Goal: Task Accomplishment & Management: Manage account settings

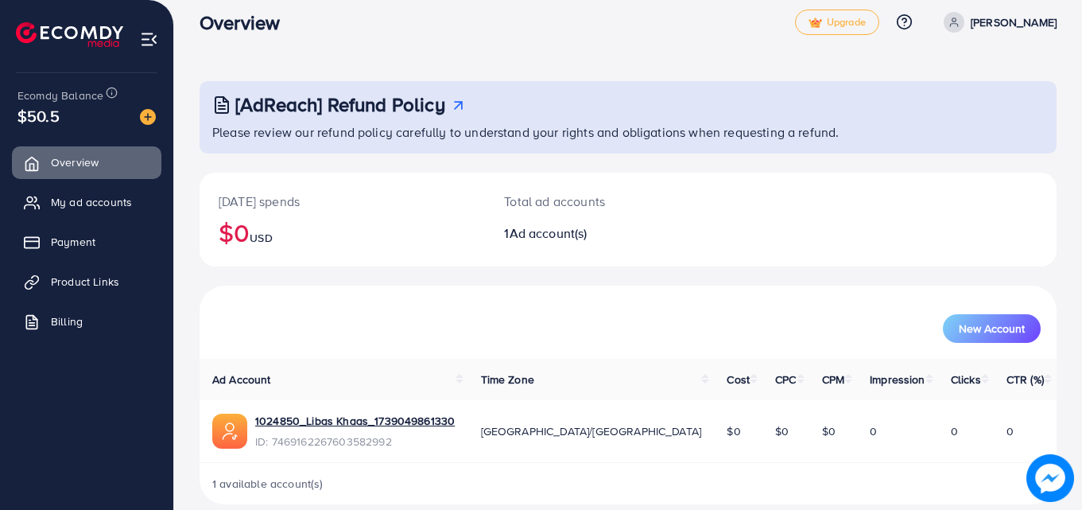
scroll to position [37, 0]
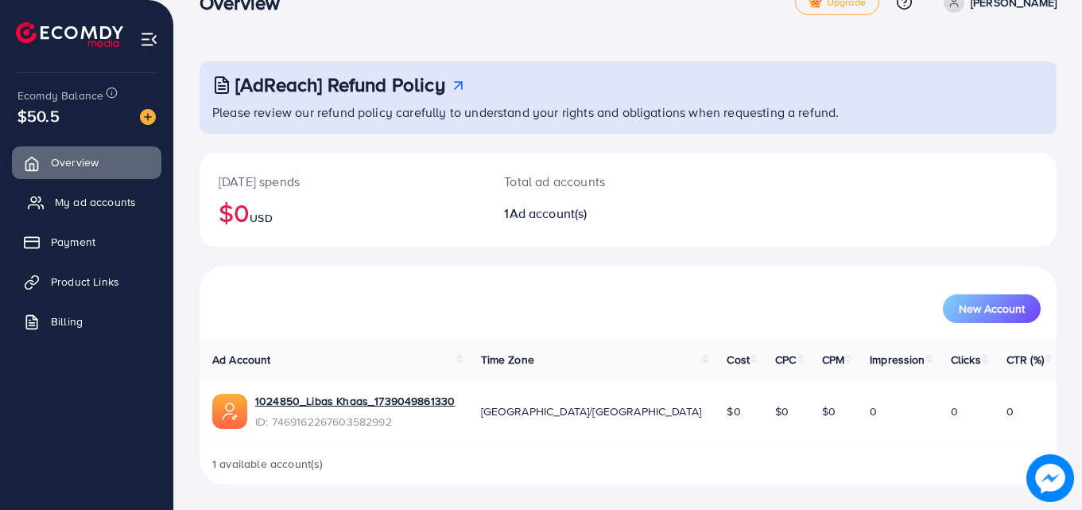
click at [122, 204] on span "My ad accounts" at bounding box center [95, 202] width 81 height 16
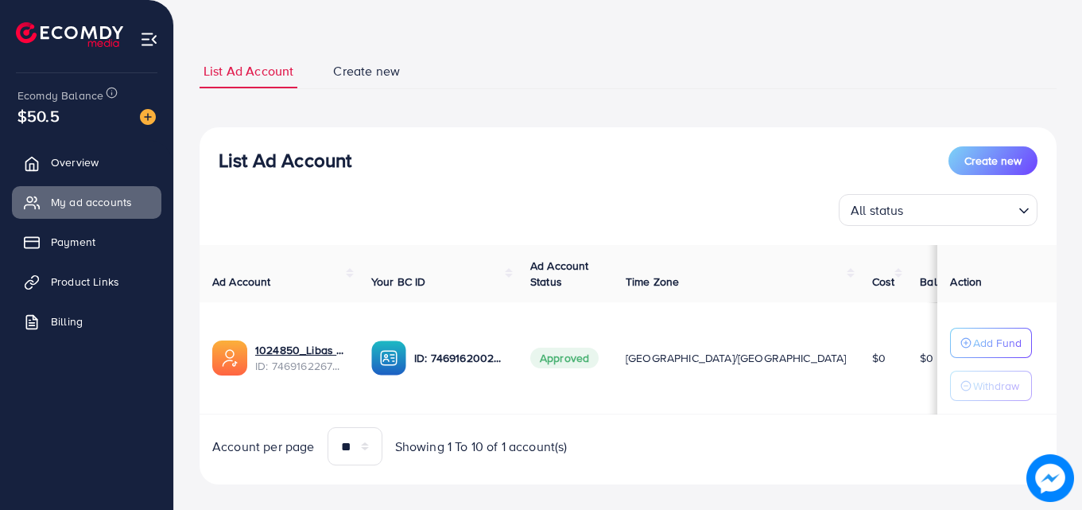
scroll to position [83, 0]
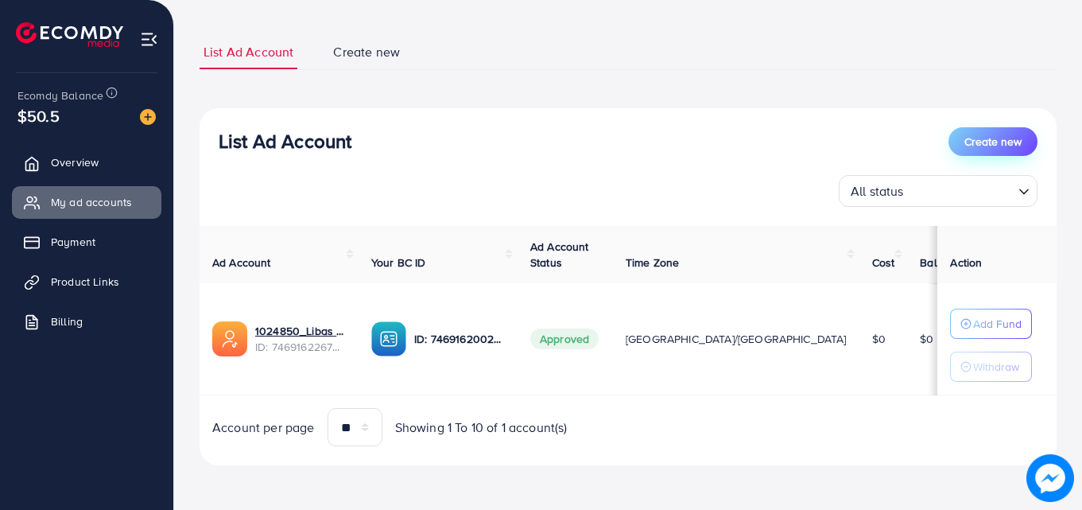
click at [1013, 146] on span "Create new" at bounding box center [993, 142] width 57 height 16
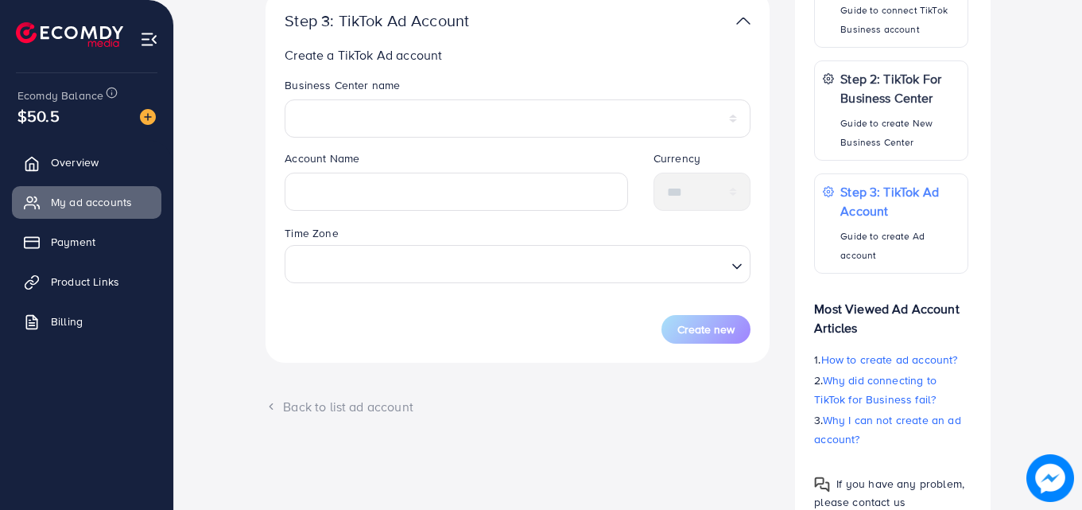
scroll to position [358, 0]
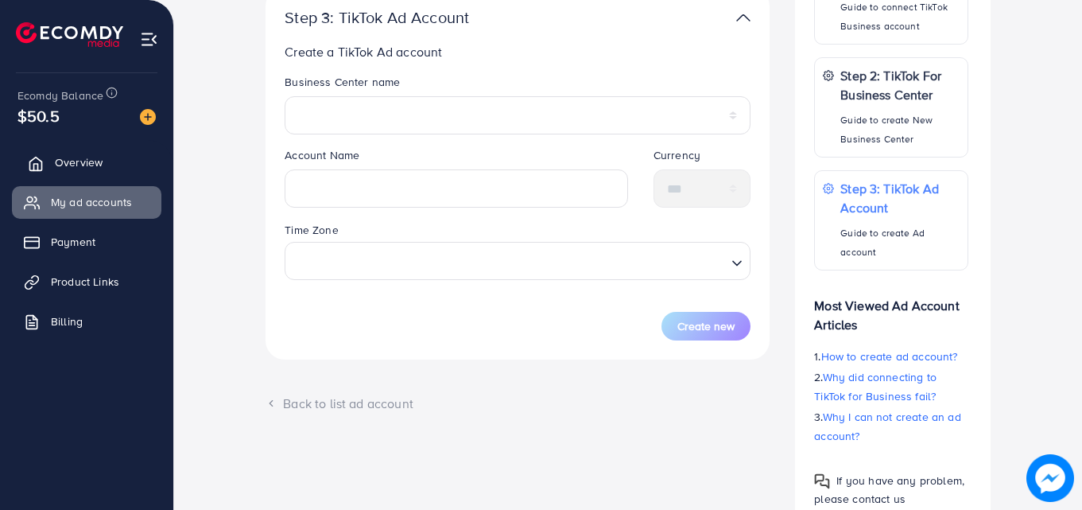
click at [109, 165] on link "Overview" at bounding box center [86, 162] width 149 height 32
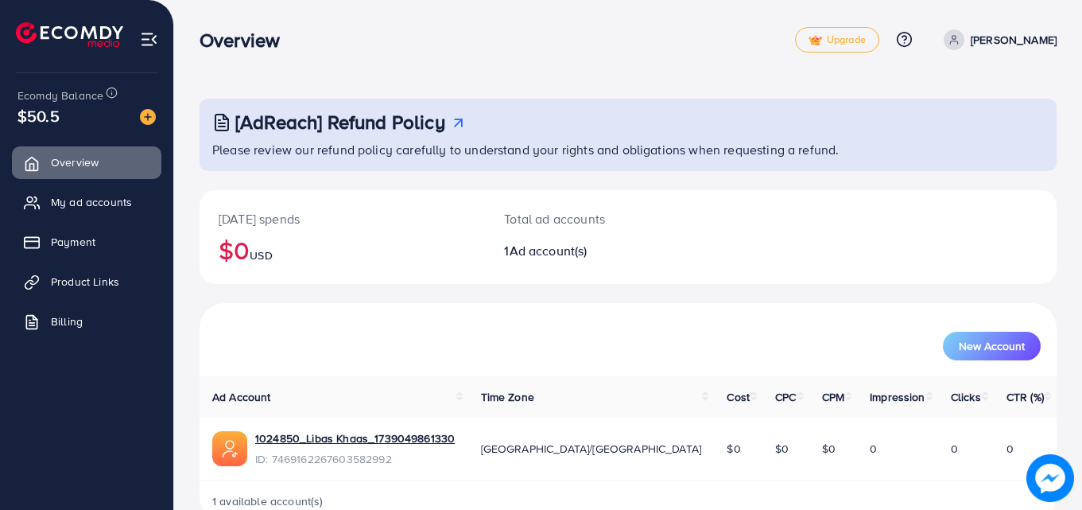
scroll to position [37, 0]
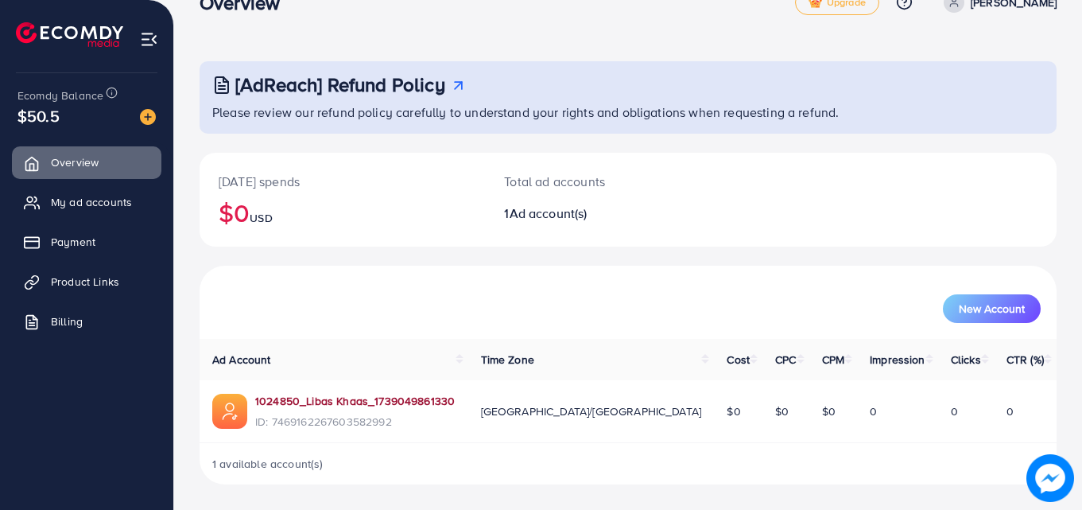
click at [398, 398] on link "1024850_Libas Khaas_1739049861330" at bounding box center [355, 401] width 200 height 16
click at [95, 285] on span "Product Links" at bounding box center [89, 282] width 68 height 16
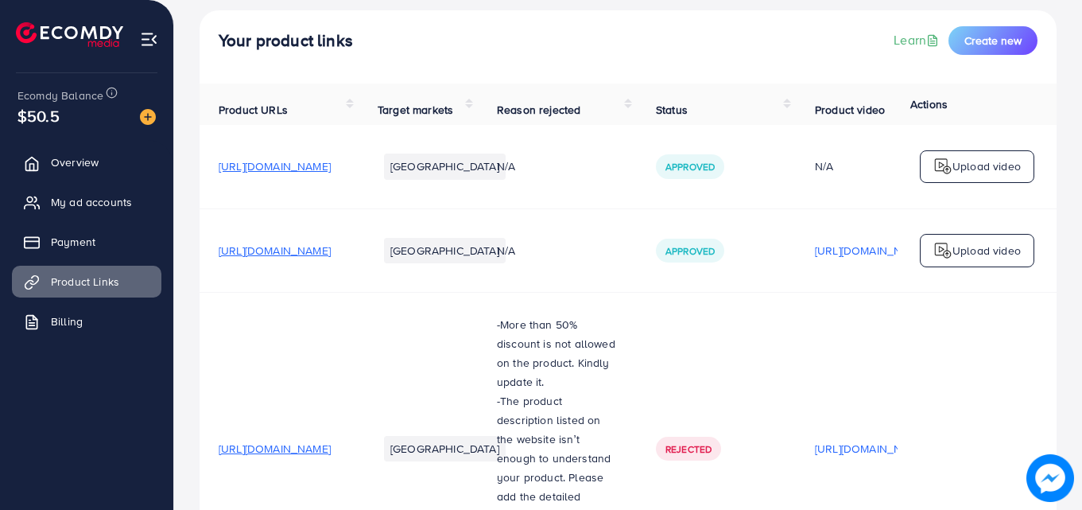
scroll to position [86, 0]
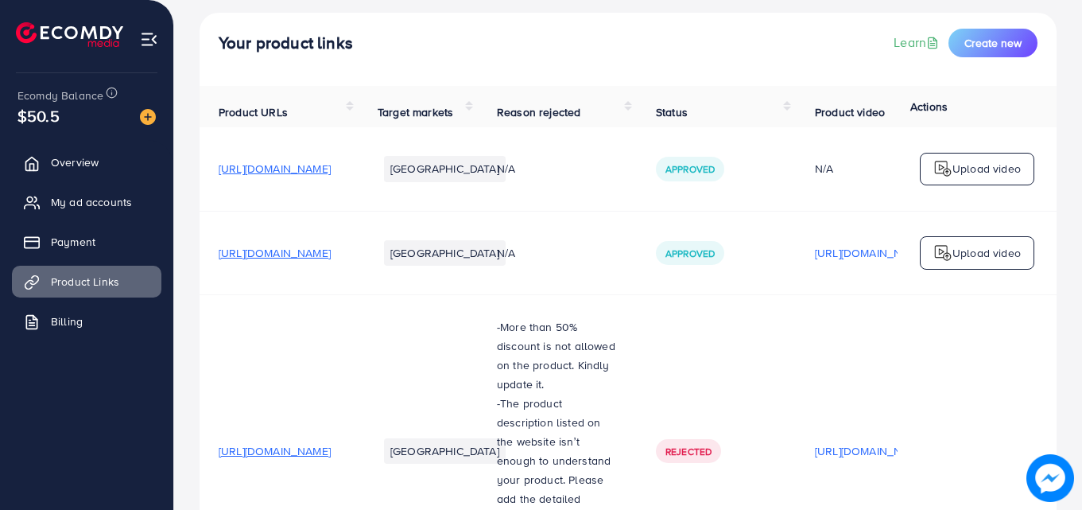
click at [945, 178] on img at bounding box center [943, 168] width 19 height 19
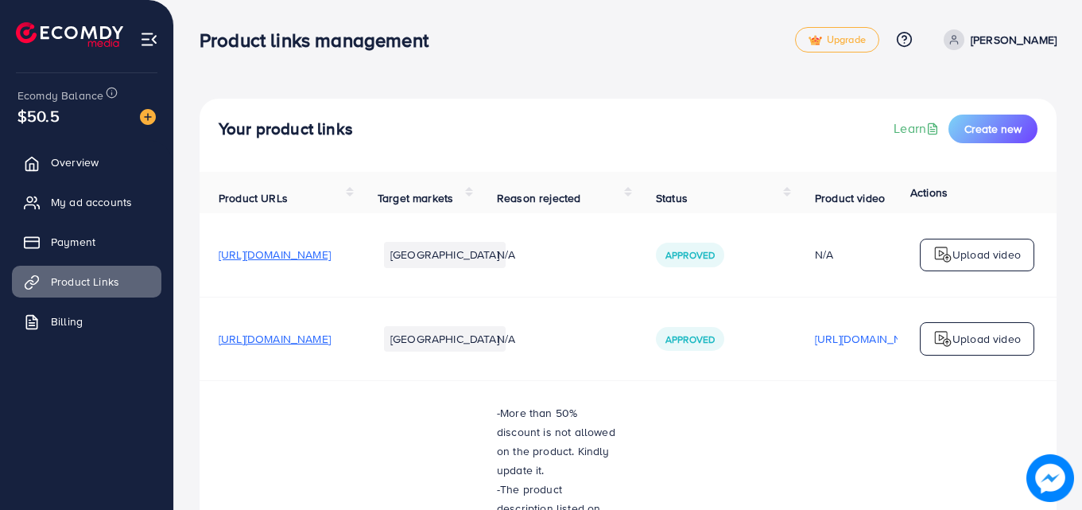
click at [331, 262] on span "https://libaskhaas.com/collections/best-selling/products/pocket-sequence-embroi…" at bounding box center [275, 255] width 112 height 16
drag, startPoint x: 759, startPoint y: 258, endPoint x: 534, endPoint y: 254, distance: 225.1
click at [534, 254] on tr "https://libaskhaas.com/collections/best-selling/products/pocket-sequence-embroi…" at bounding box center [732, 254] width 1065 height 83
click at [618, 254] on div "N/A" at bounding box center [557, 255] width 121 height 16
click at [37, 206] on icon at bounding box center [36, 203] width 16 height 16
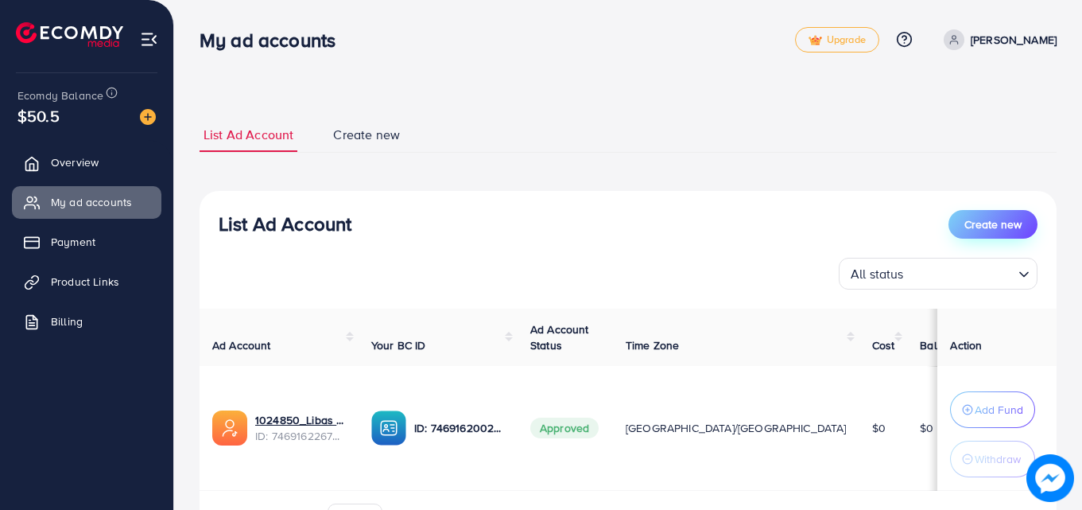
click at [1005, 219] on span "Create new" at bounding box center [993, 224] width 57 height 16
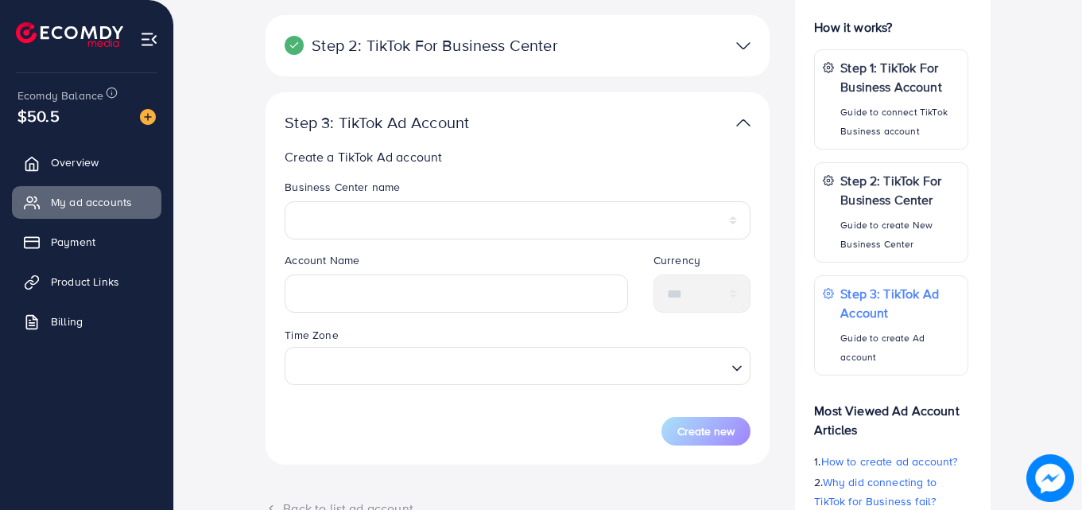
scroll to position [256, 0]
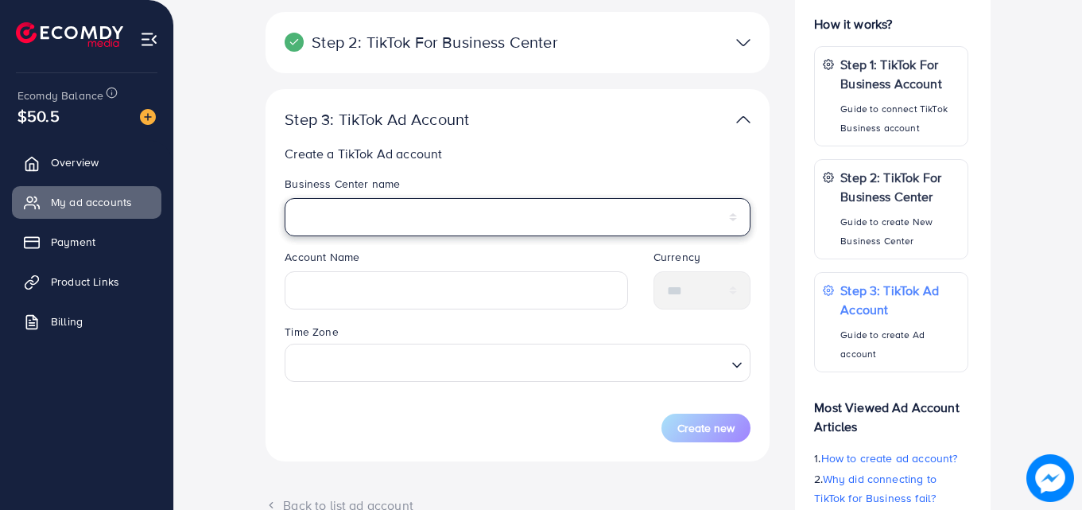
click at [515, 223] on select "**********" at bounding box center [518, 217] width 466 height 38
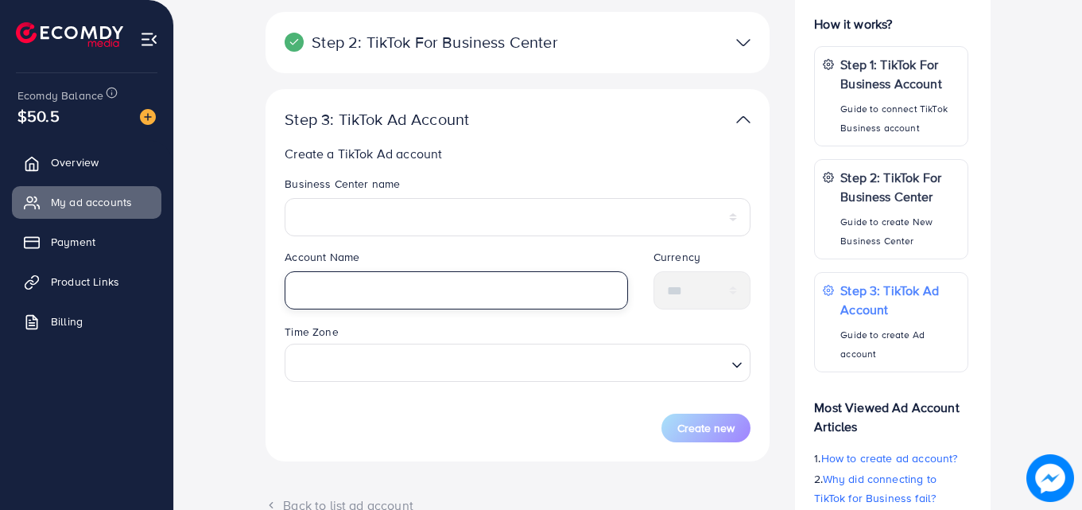
click at [475, 290] on input "text" at bounding box center [457, 290] width 344 height 38
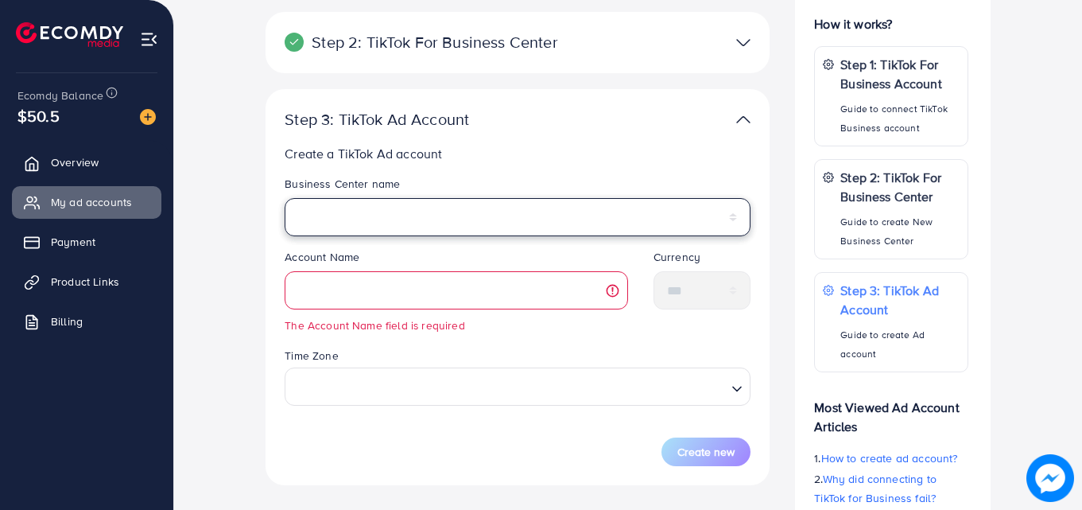
click at [508, 207] on select "**********" at bounding box center [518, 217] width 466 height 38
select select "**********"
click at [285, 198] on select "**********" at bounding box center [518, 217] width 466 height 38
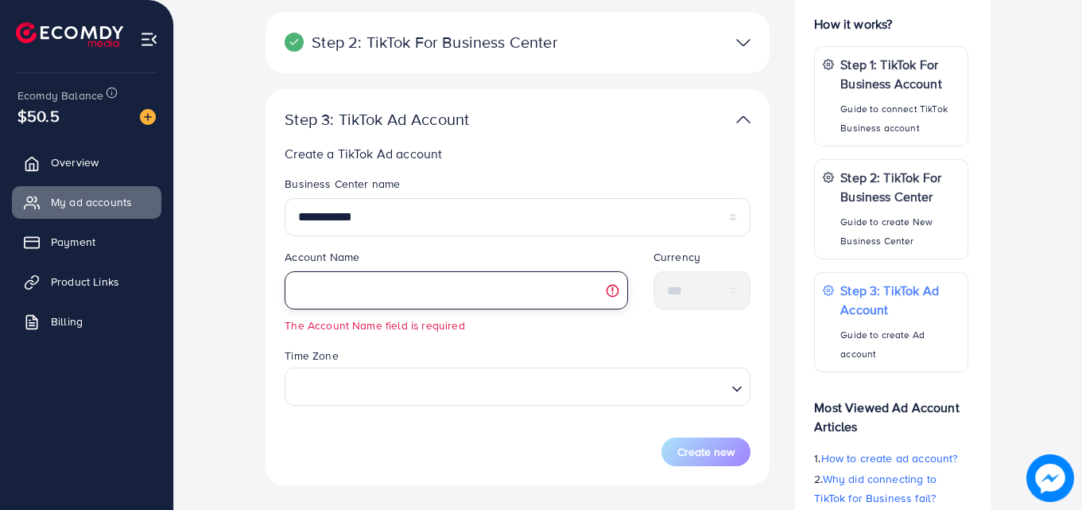
click at [465, 289] on input "text" at bounding box center [457, 290] width 344 height 38
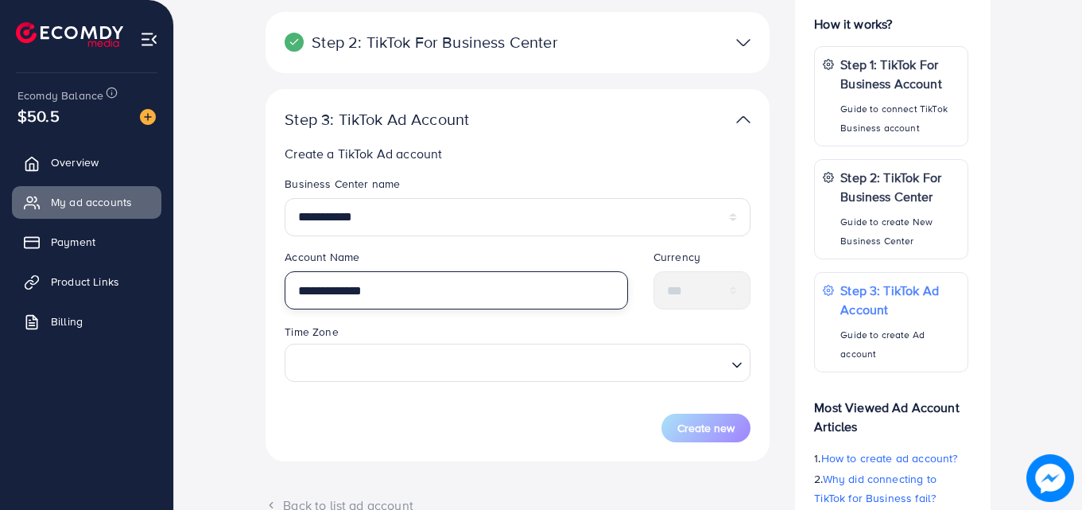
type input "**********"
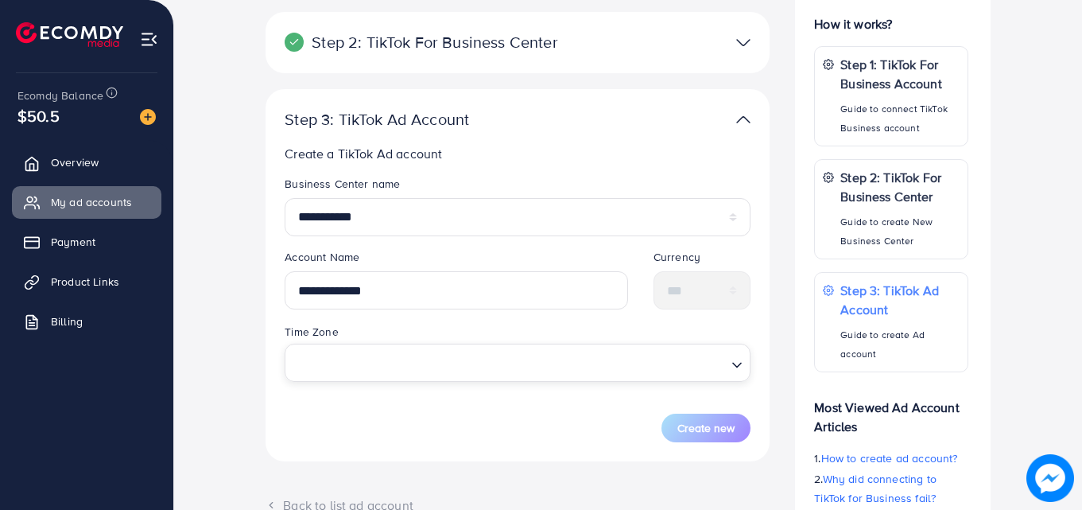
click at [426, 359] on input "Search for option" at bounding box center [508, 361] width 433 height 29
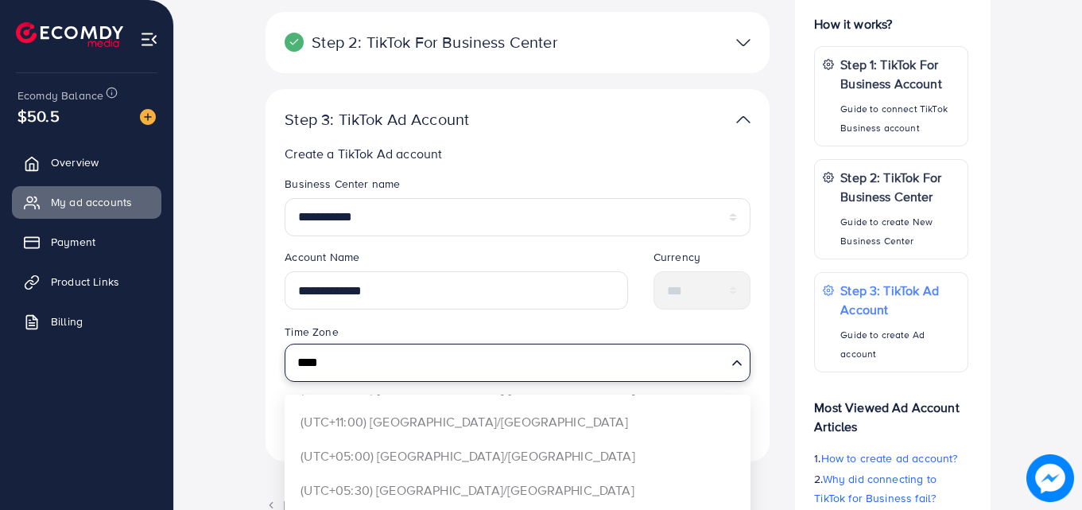
scroll to position [507, 0]
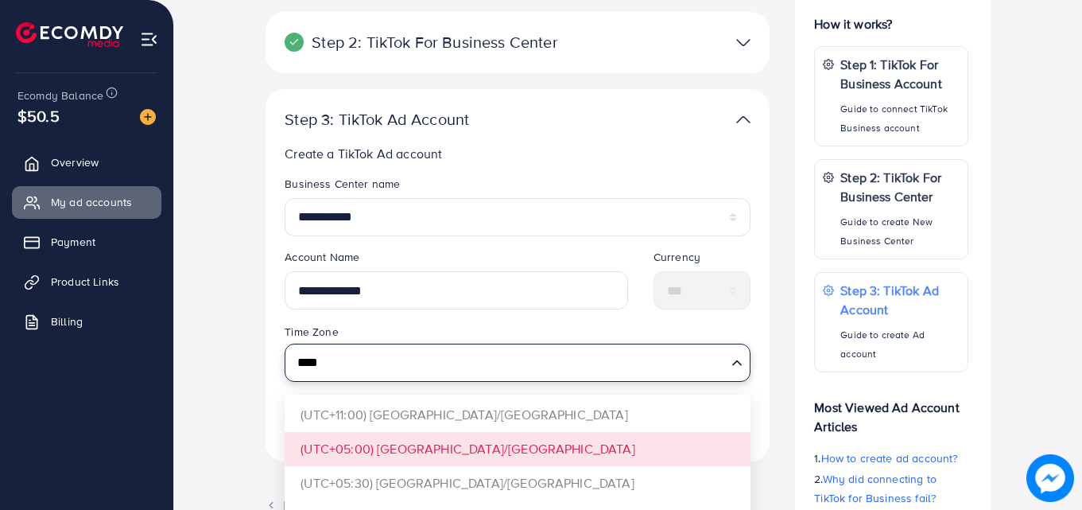
type input "****"
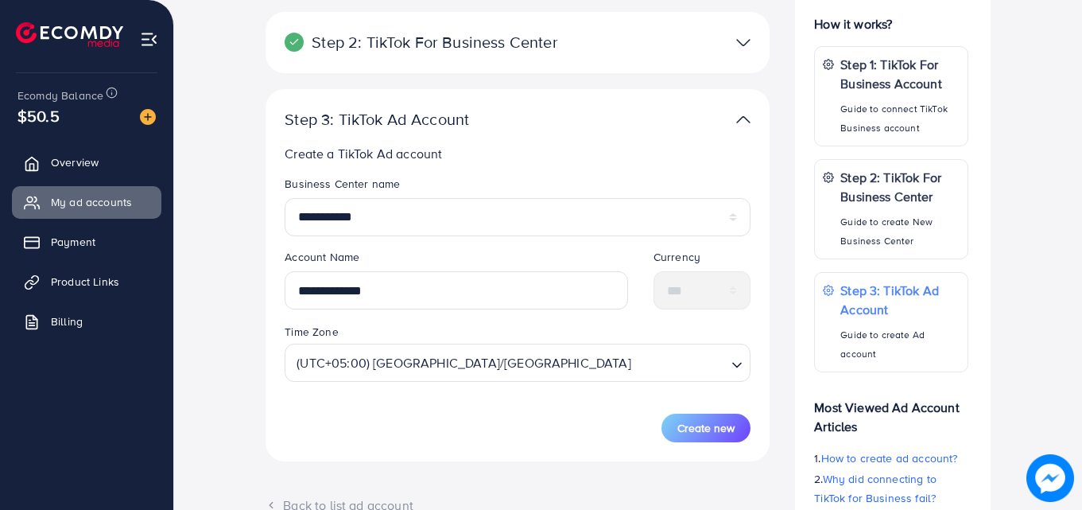
scroll to position [0, 0]
click at [689, 435] on form "**********" at bounding box center [518, 309] width 466 height 266
click at [699, 425] on span "Create new" at bounding box center [706, 428] width 57 height 16
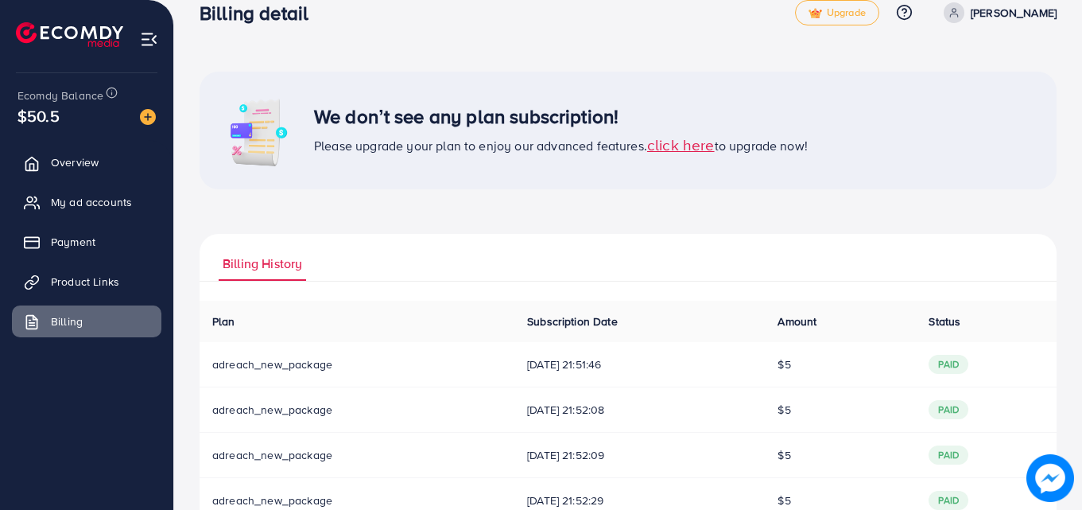
scroll to position [21, 0]
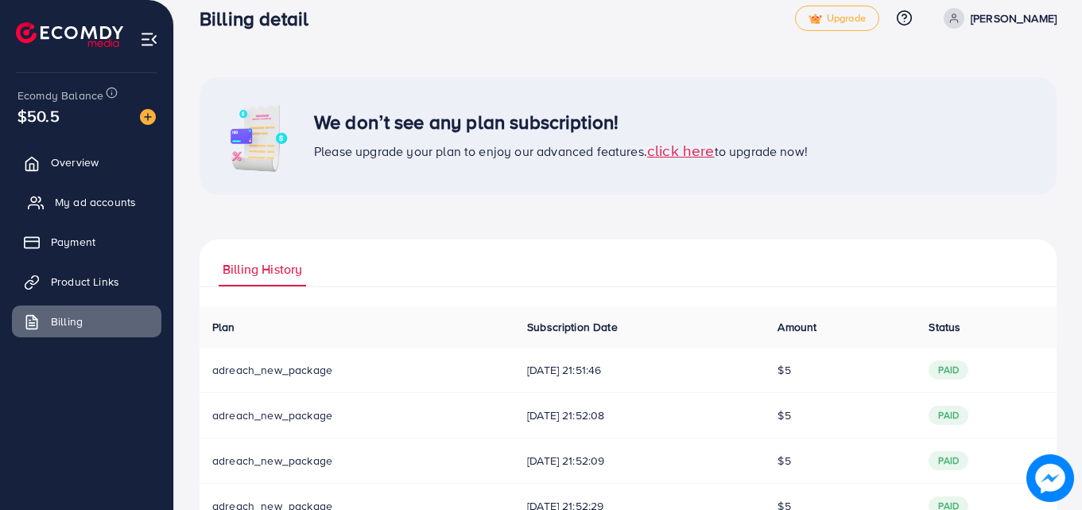
click at [103, 201] on span "My ad accounts" at bounding box center [95, 202] width 81 height 16
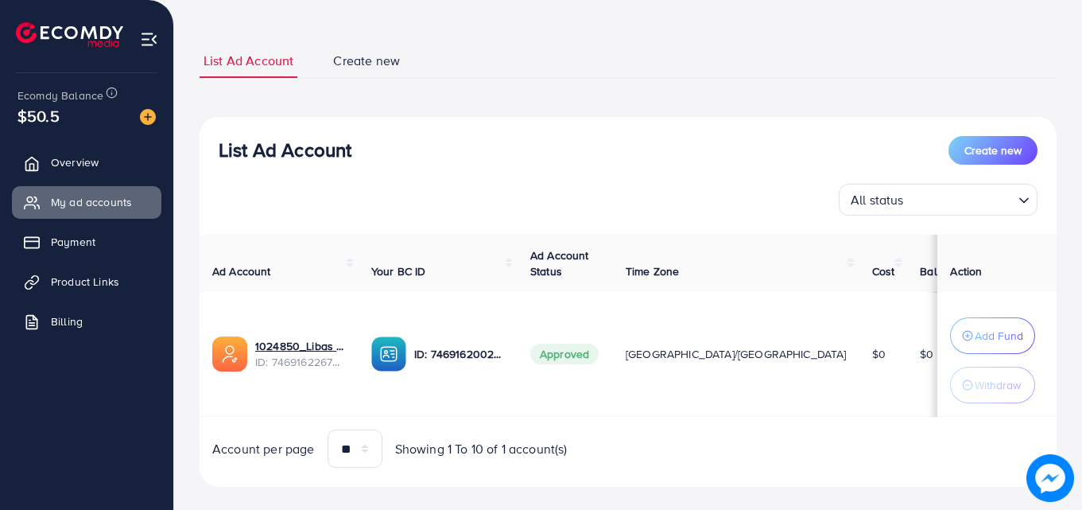
scroll to position [95, 0]
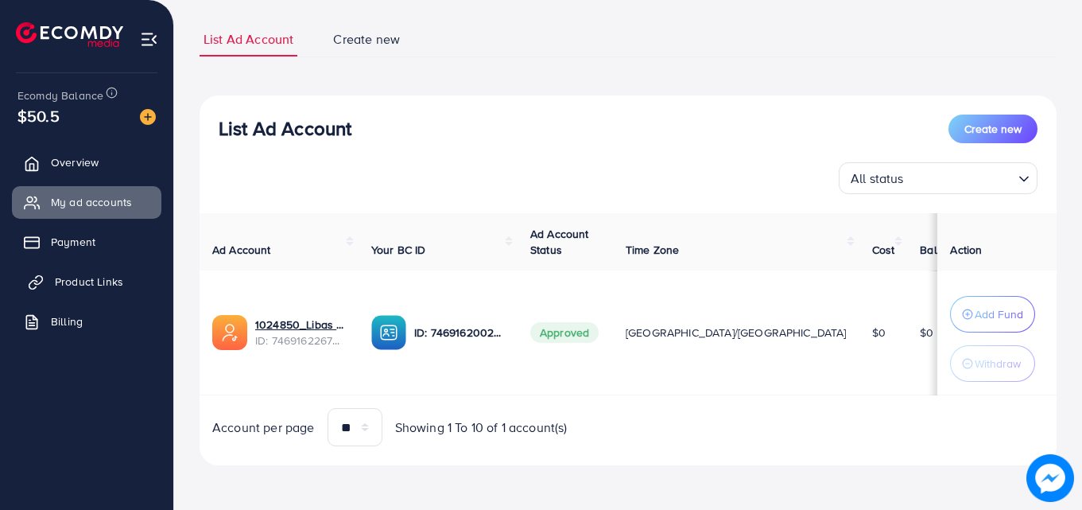
click at [115, 275] on span "Product Links" at bounding box center [89, 282] width 68 height 16
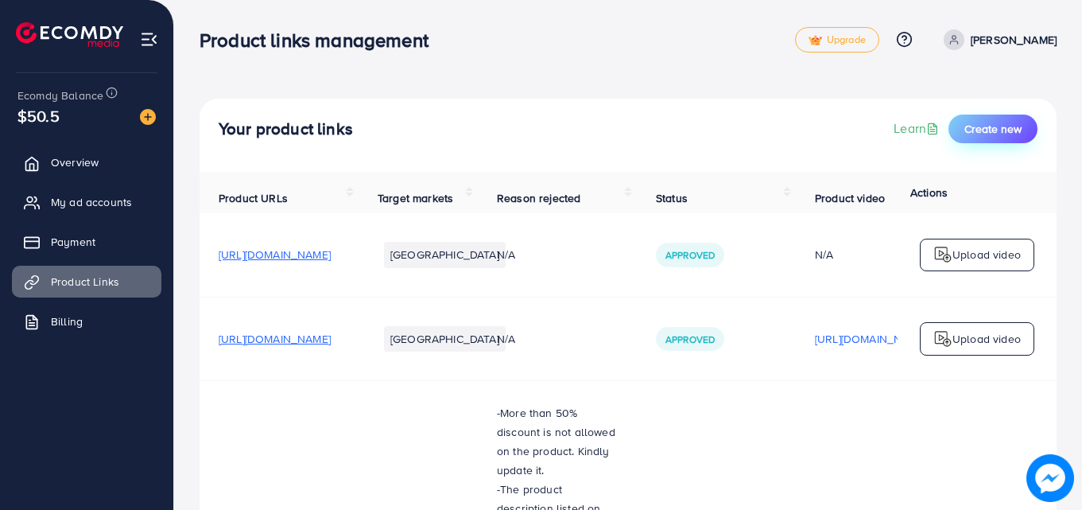
click at [1001, 122] on span "Create new" at bounding box center [993, 129] width 57 height 16
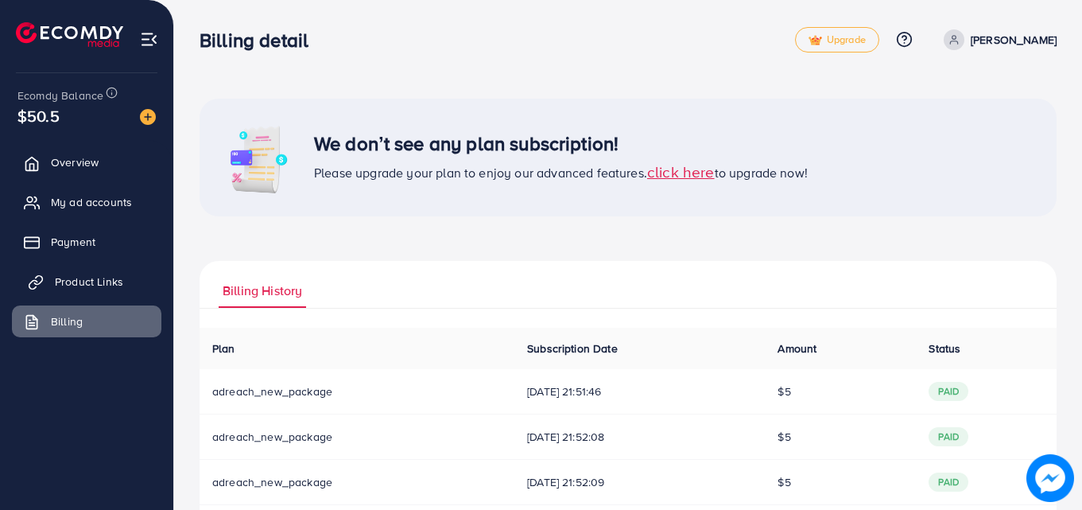
click at [62, 275] on span "Product Links" at bounding box center [89, 282] width 68 height 16
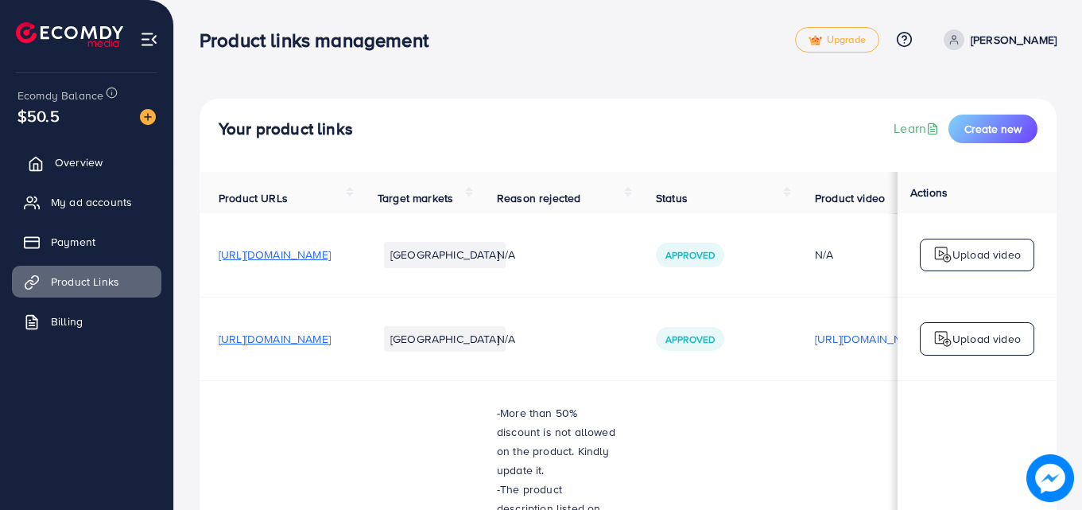
click at [53, 176] on link "Overview" at bounding box center [86, 162] width 149 height 32
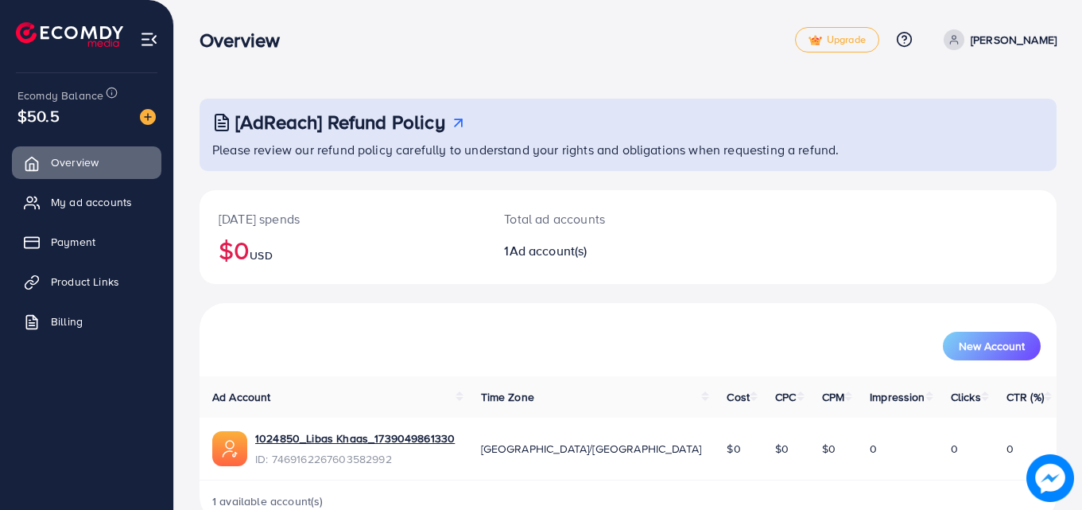
scroll to position [37, 0]
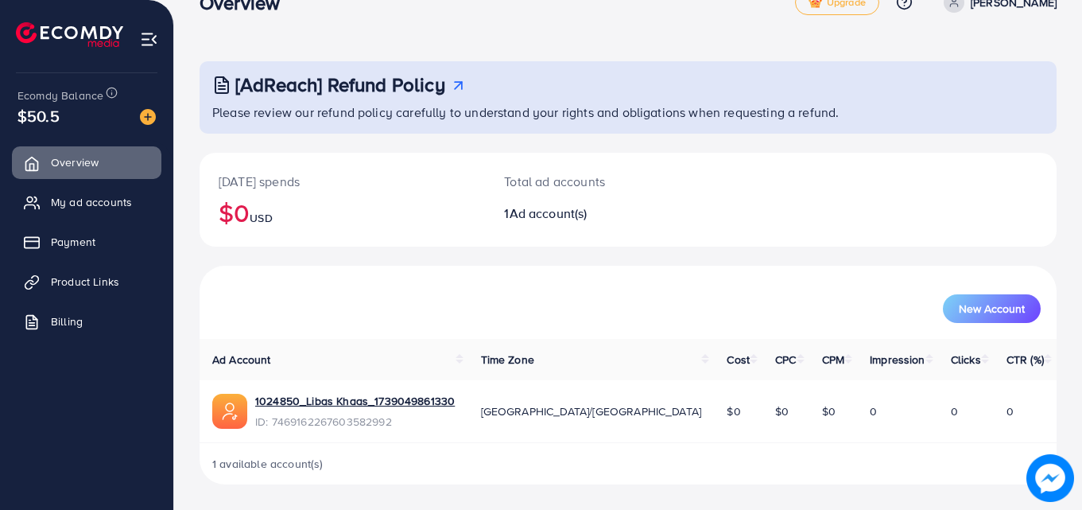
click at [143, 37] on img at bounding box center [149, 39] width 18 height 18
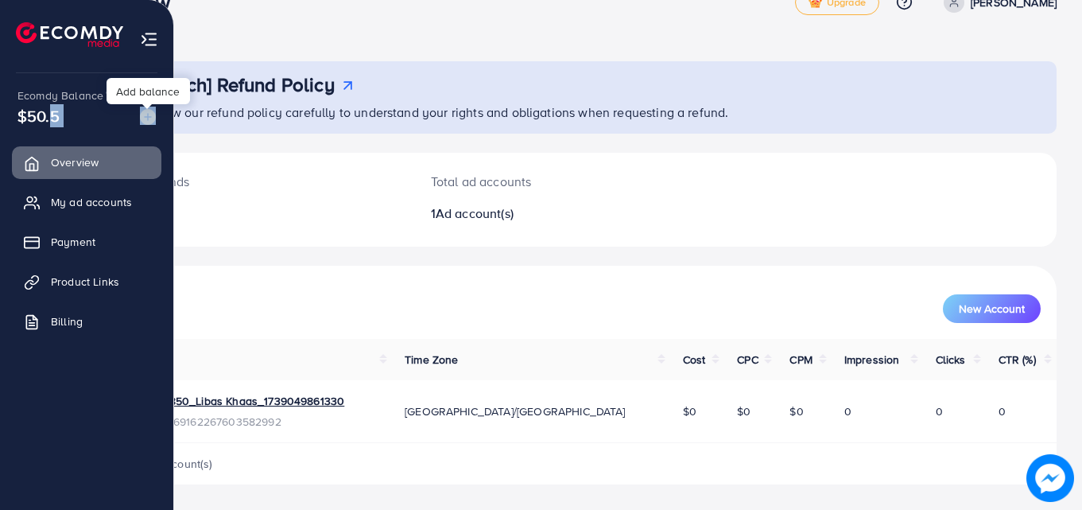
drag, startPoint x: 44, startPoint y: 108, endPoint x: 140, endPoint y: 110, distance: 96.2
click at [140, 110] on div "$50.5" at bounding box center [86, 115] width 138 height 23
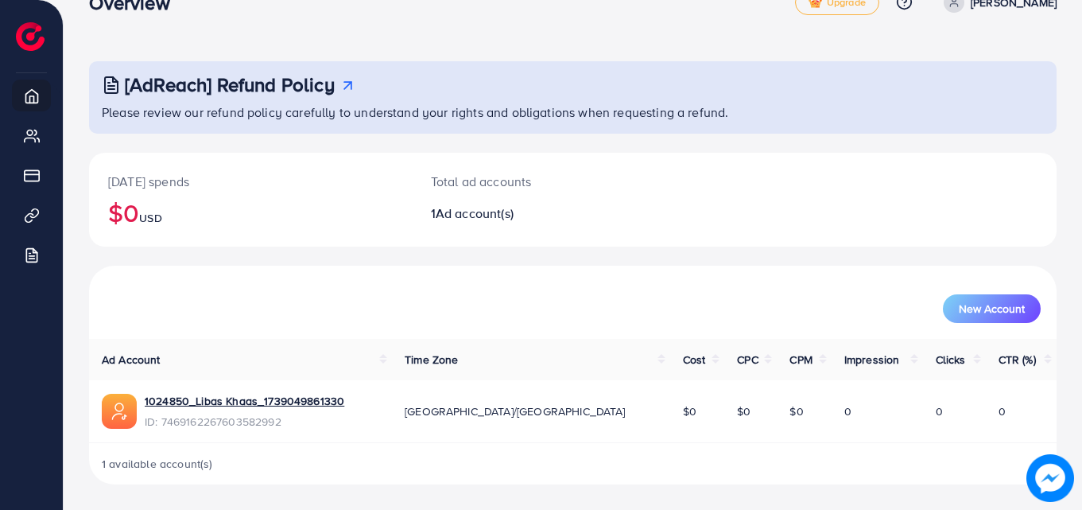
click at [245, 52] on div "[AdReach] Refund Policy Please review our refund policy carefully to understand…" at bounding box center [573, 236] width 1019 height 547
click at [319, 162] on div "Today's spends $0 USD" at bounding box center [250, 200] width 323 height 94
drag, startPoint x: 606, startPoint y: 490, endPoint x: 648, endPoint y: 541, distance: 66.1
click at [648, 472] on html "Overview Upgrade Help Center Contact Support Plans and Pricing Term and policy …" at bounding box center [541, 218] width 1082 height 510
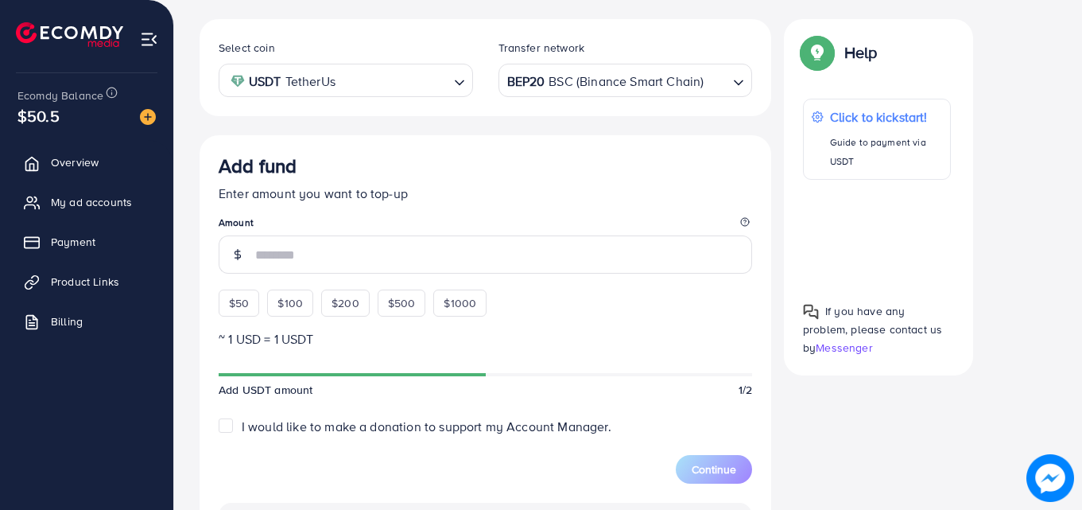
scroll to position [283, 0]
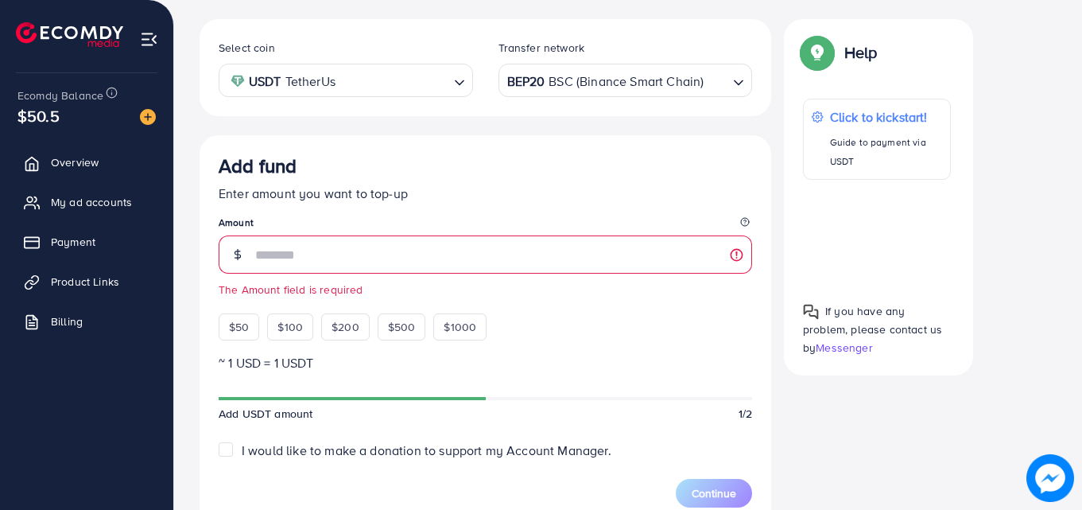
click at [1002, 262] on div "Select coin USDT TetherUs Loading... Transfer network BEP20 BSC (Binance Smart …" at bounding box center [628, 440] width 857 height 843
click at [712, 215] on legend "Amount" at bounding box center [486, 225] width 534 height 20
click at [242, 449] on label "I would like to make a donation to support my Account Manager." at bounding box center [427, 450] width 370 height 18
click at [227, 440] on form "Add fund Enter amount you want to top-up Amount The Amount field is required $5…" at bounding box center [486, 380] width 534 height 453
click at [242, 449] on label "I would like to make a donation to support my Account Manager." at bounding box center [427, 450] width 370 height 18
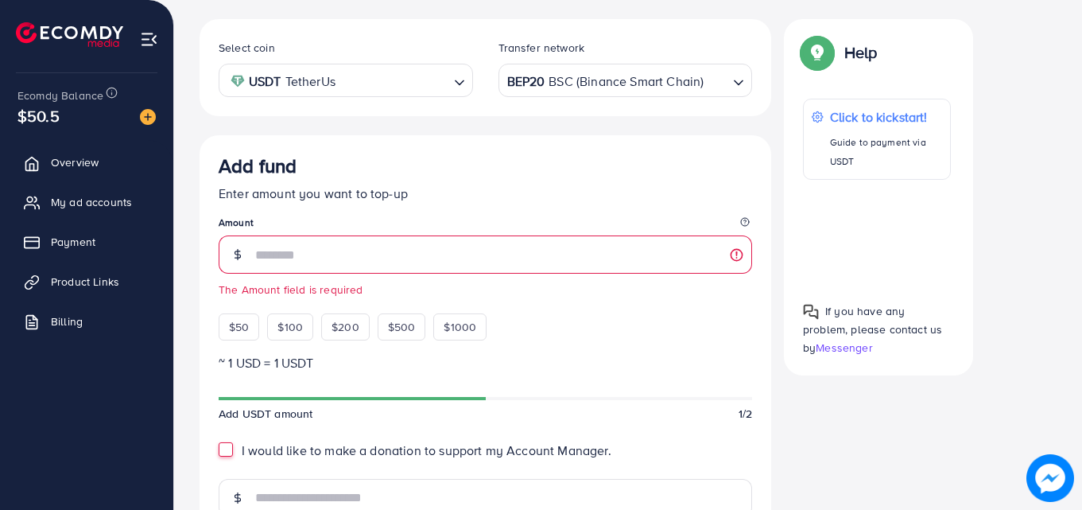
type input "*"
click at [238, 325] on span "$50" at bounding box center [239, 327] width 20 height 16
type input "**"
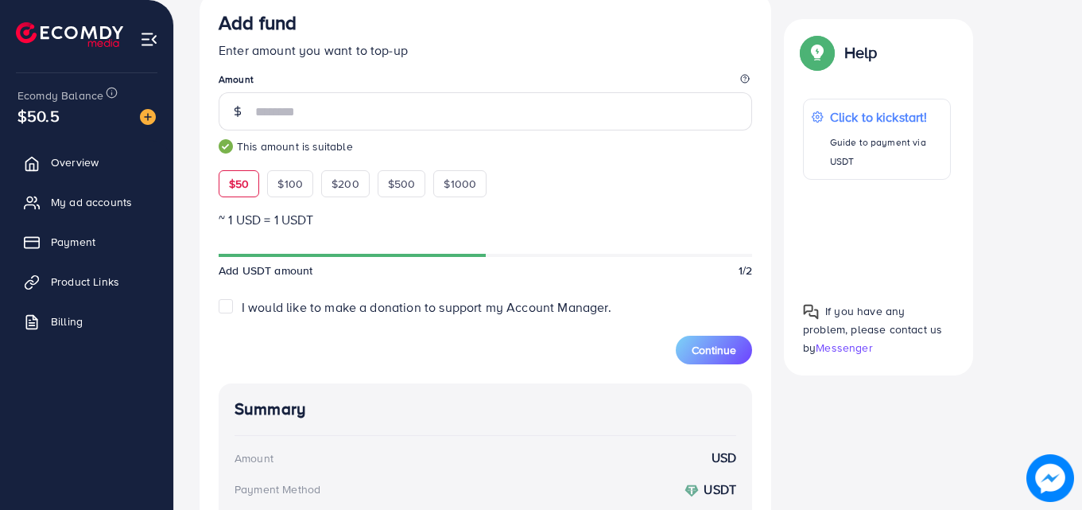
scroll to position [413, 0]
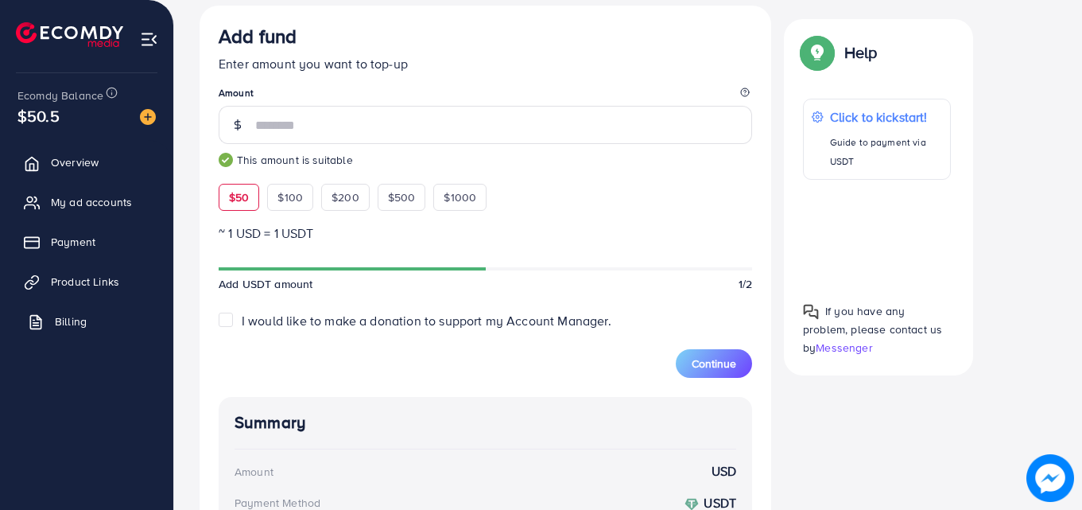
click at [45, 314] on link "Billing" at bounding box center [86, 321] width 149 height 32
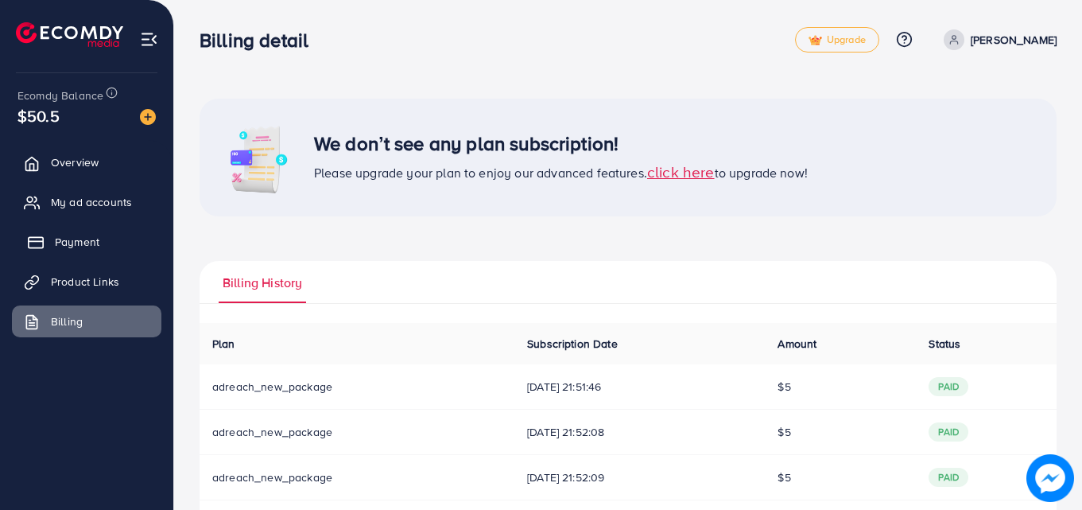
click at [61, 248] on span "Payment" at bounding box center [77, 242] width 45 height 16
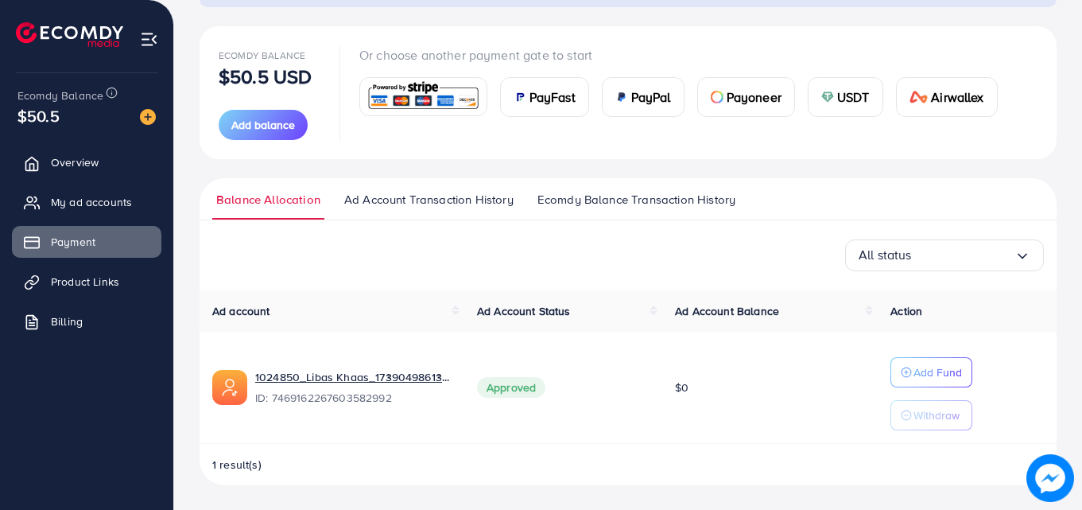
scroll to position [165, 0]
click at [934, 371] on p "Add Fund" at bounding box center [938, 371] width 49 height 19
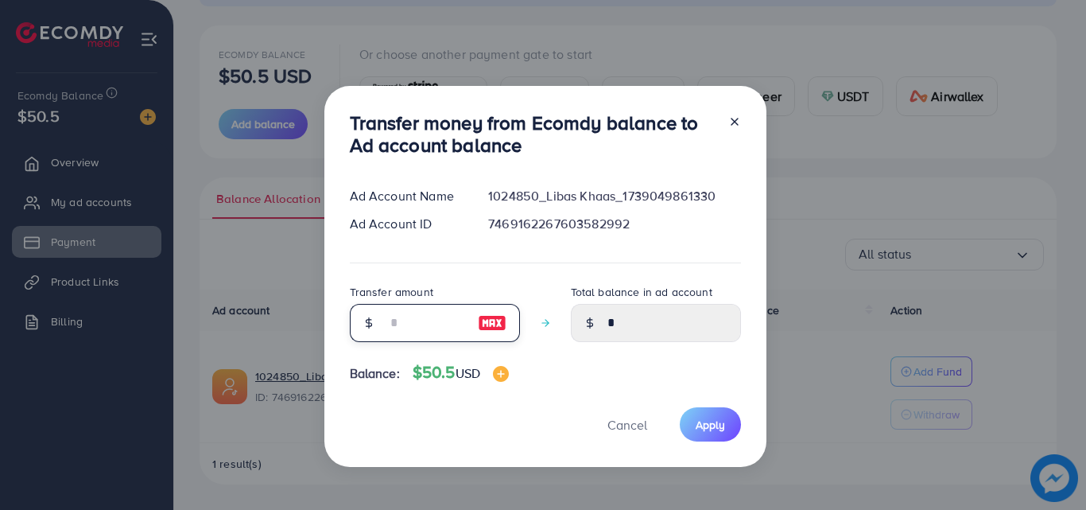
click at [401, 330] on input "number" at bounding box center [426, 323] width 80 height 38
type input "**"
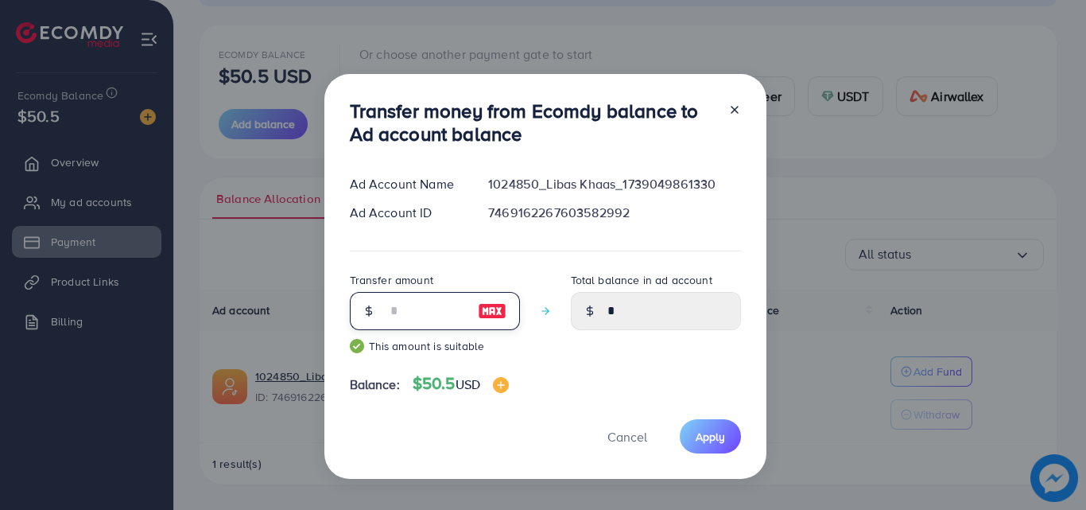
type input "*****"
type input "**"
click at [674, 368] on div "Transfer money from Ecomdy balance to Ad account balance Ad Account Name 102485…" at bounding box center [545, 277] width 442 height 406
click at [738, 107] on icon at bounding box center [734, 109] width 13 height 13
type input "*"
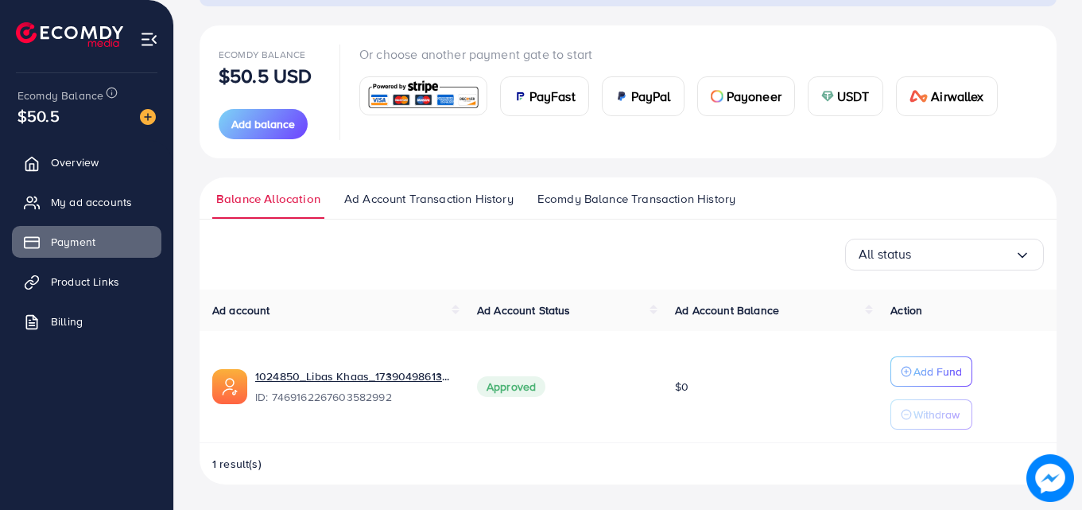
click at [435, 210] on link "Ad Account Transaction History" at bounding box center [428, 204] width 177 height 29
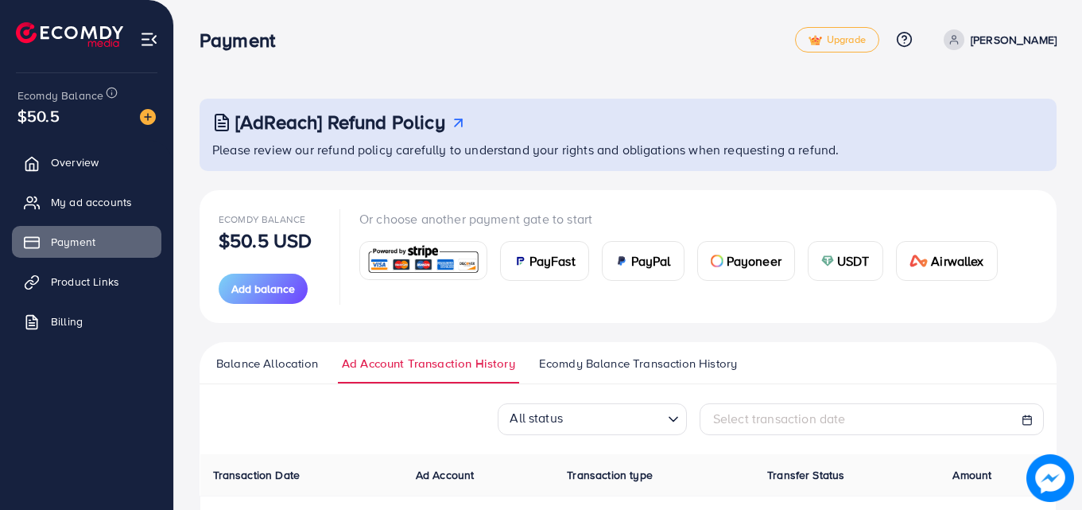
click at [599, 371] on span "Ecomdy Balance Transaction History" at bounding box center [638, 363] width 198 height 17
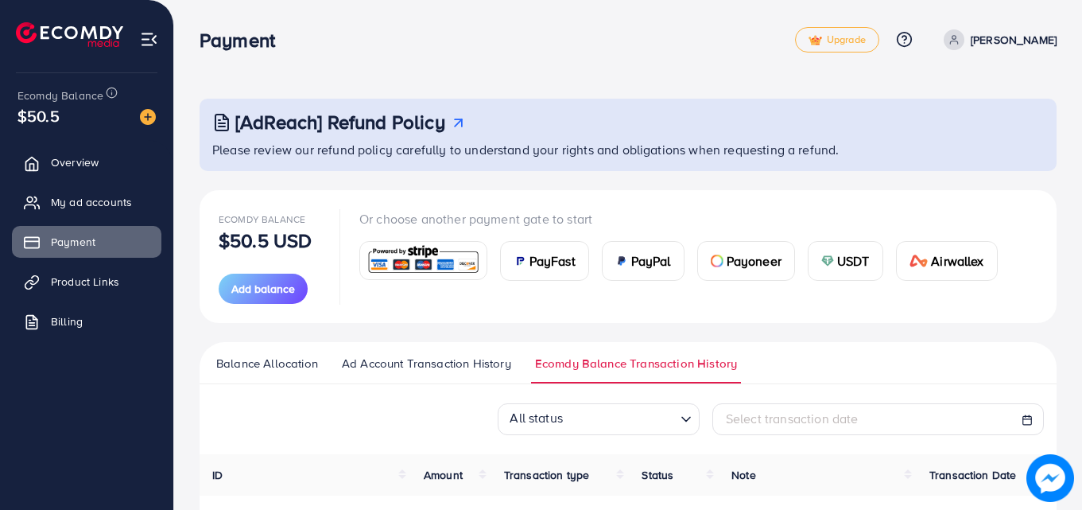
scroll to position [108, 0]
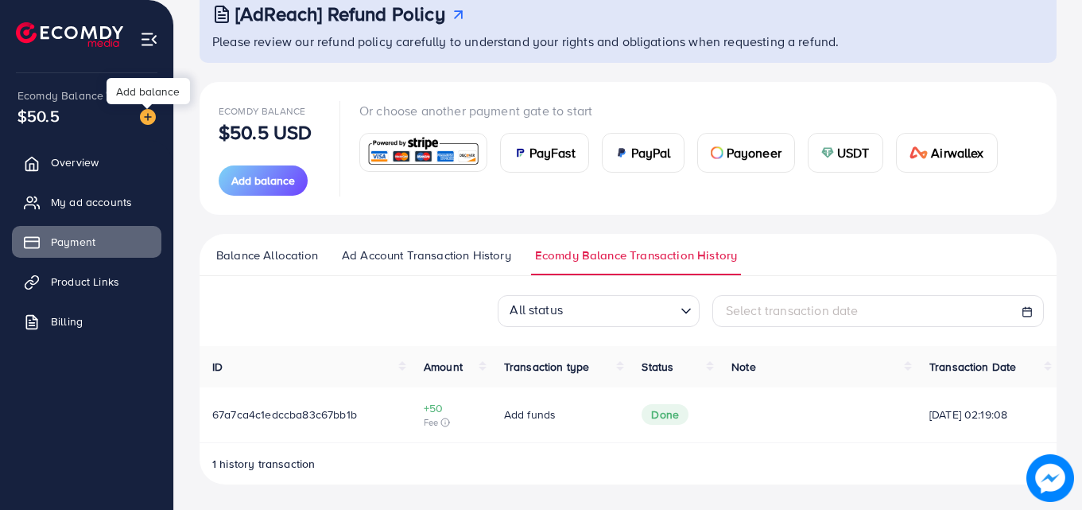
click at [148, 110] on img at bounding box center [148, 117] width 16 height 16
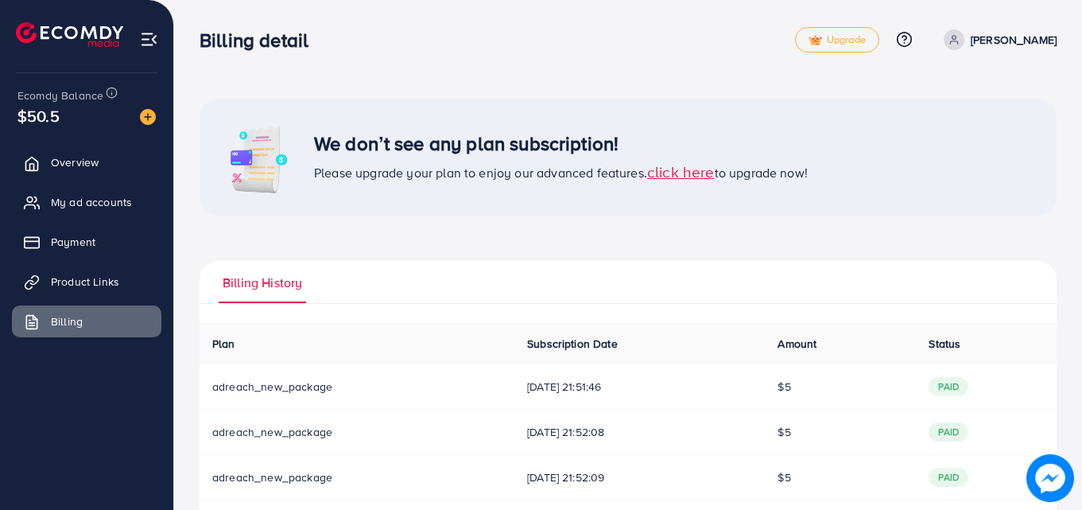
scroll to position [74, 0]
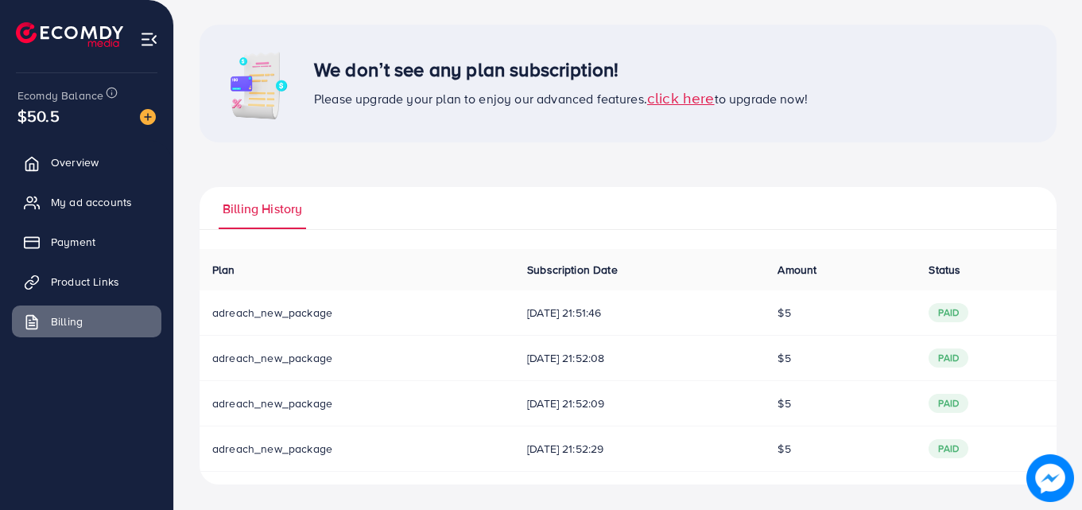
click at [684, 101] on span "click here" at bounding box center [681, 97] width 68 height 21
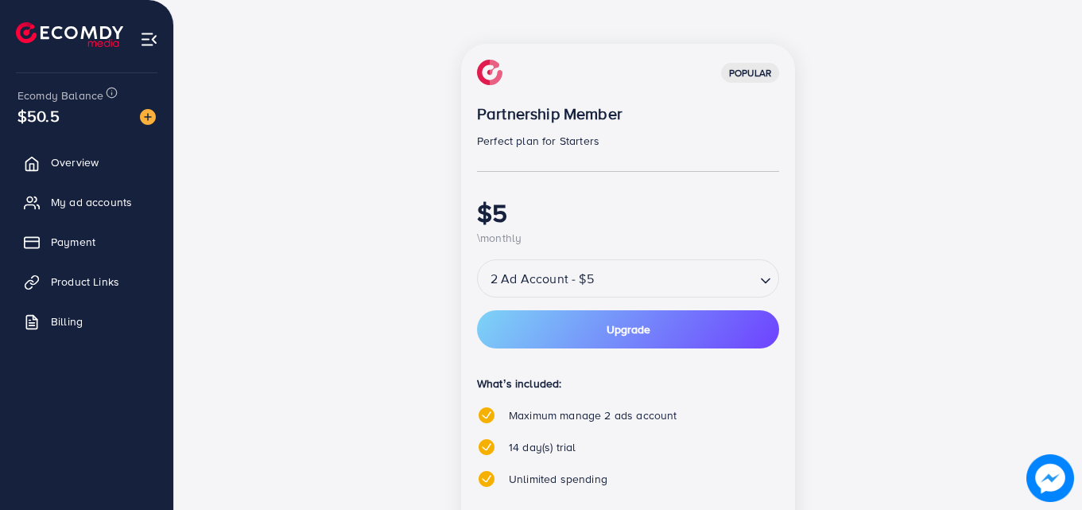
scroll to position [227, 0]
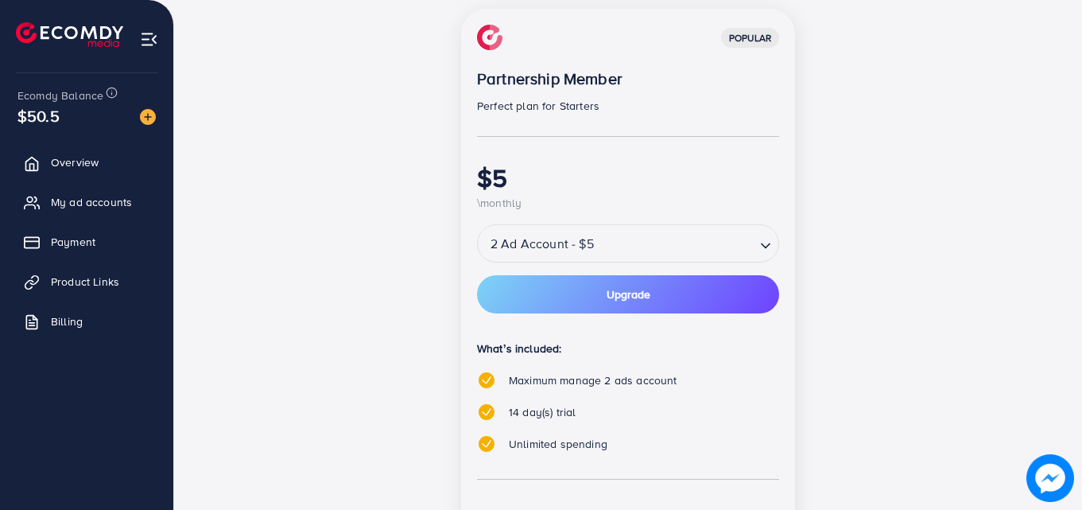
click at [729, 247] on input "Search for option" at bounding box center [676, 244] width 155 height 28
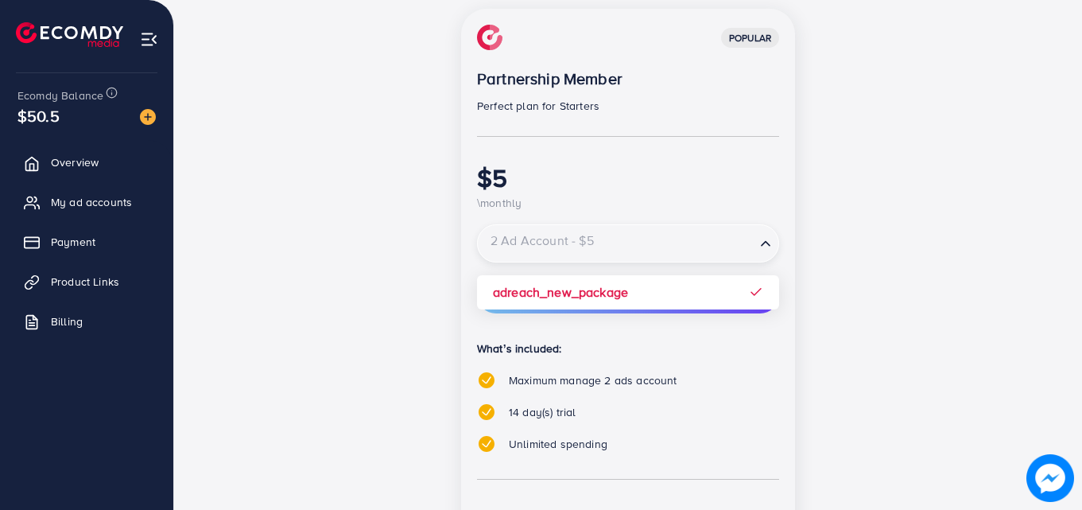
click at [729, 247] on input "Search for option" at bounding box center [617, 244] width 274 height 28
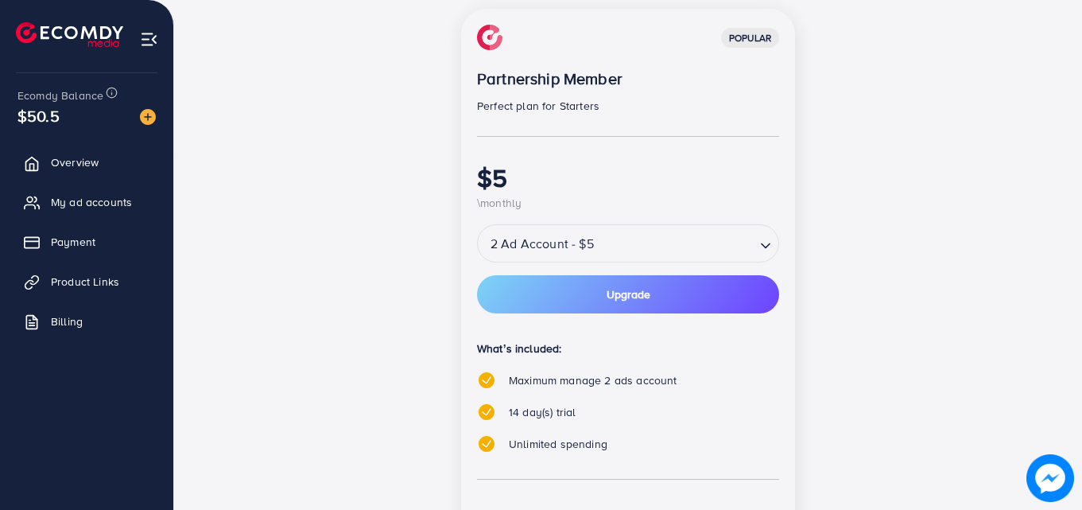
click at [753, 173] on h1 "$5" at bounding box center [628, 177] width 302 height 30
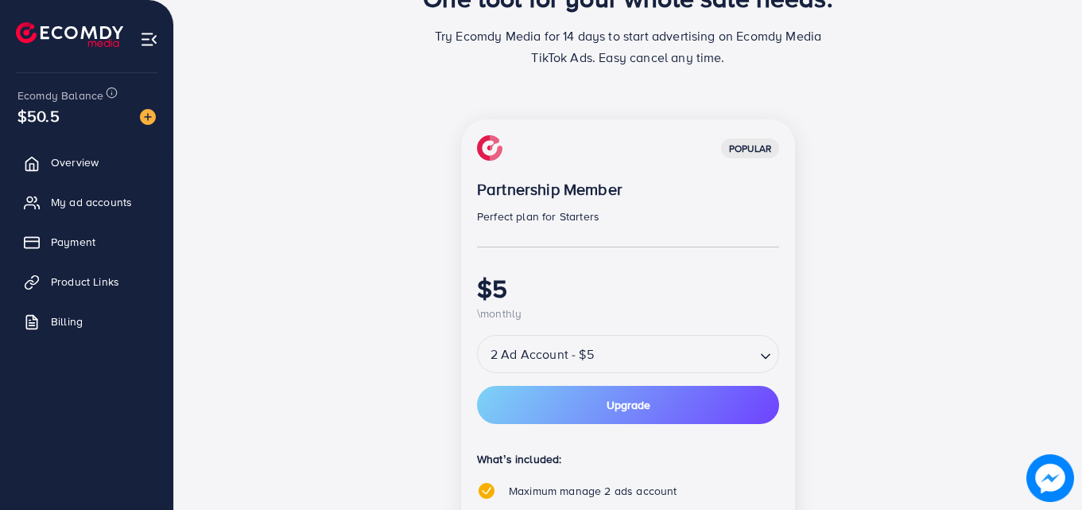
scroll to position [115, 0]
